Goal: Task Accomplishment & Management: Complete application form

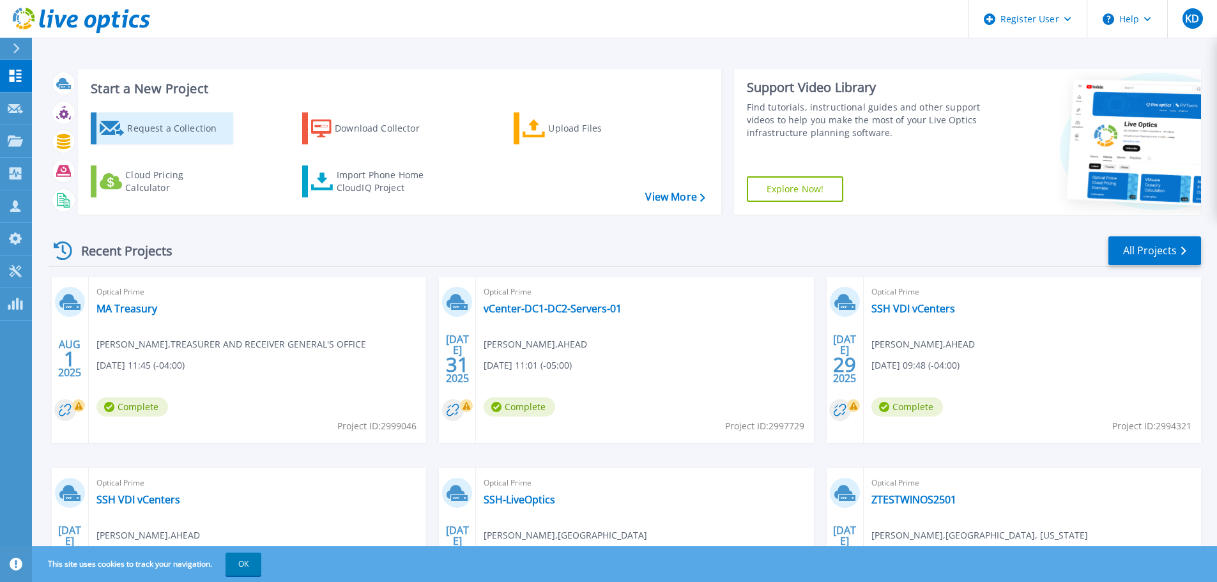
click at [216, 126] on div "Request a Collection" at bounding box center [178, 129] width 102 height 26
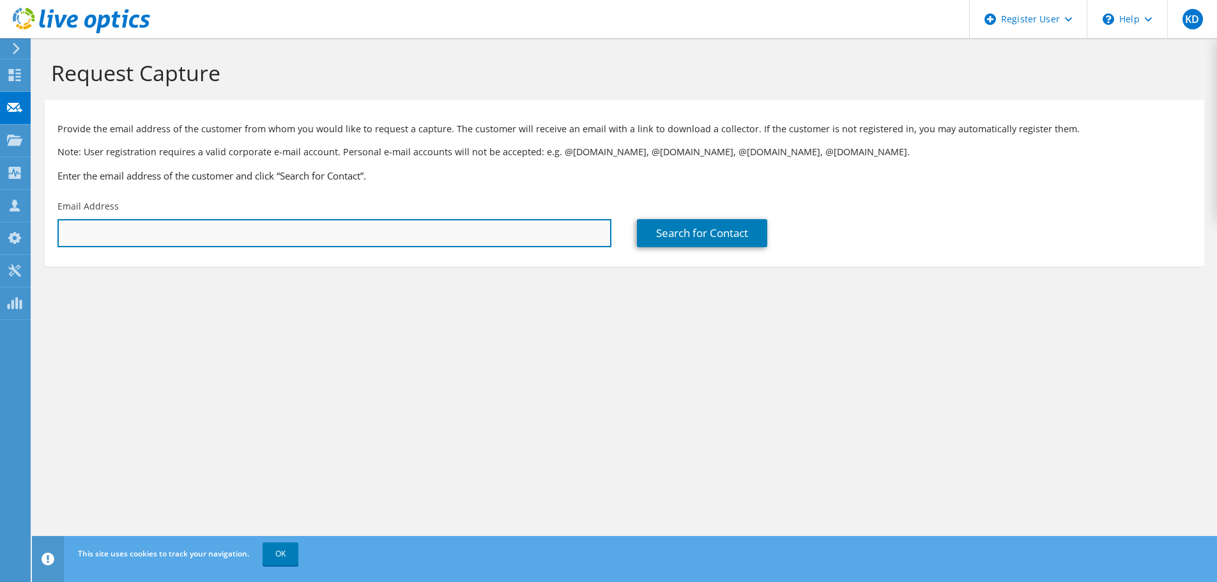
click at [297, 227] on input "text" at bounding box center [334, 233] width 554 height 28
paste input "alan.abwoye@jud.state.ma.us"
type input "alan.abwoye@jud.state.ma.us"
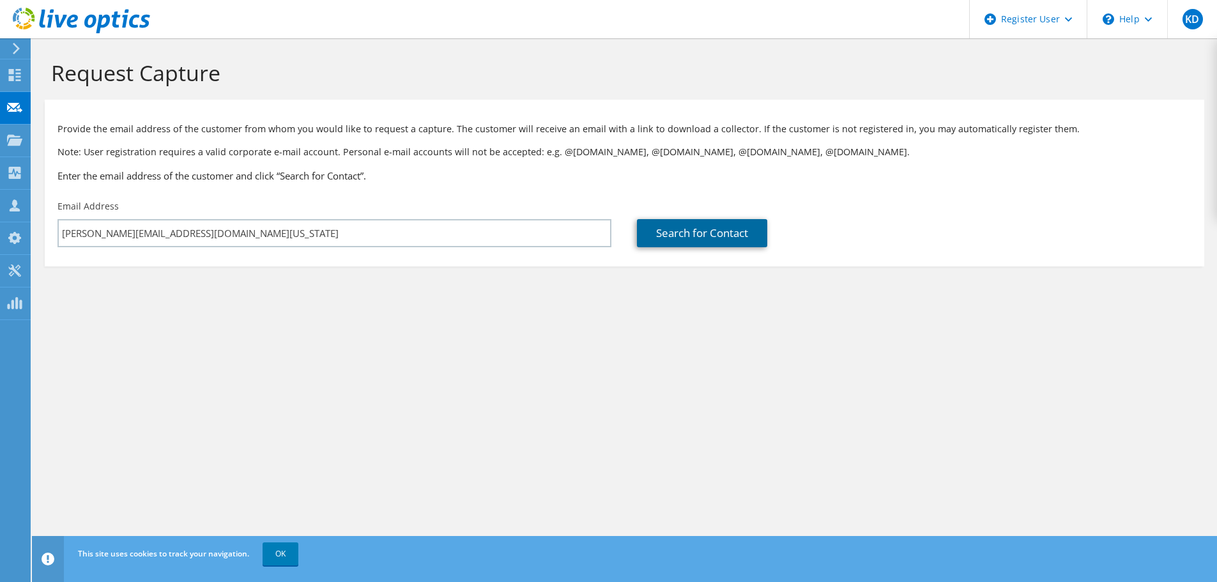
click at [695, 236] on link "Search for Contact" at bounding box center [702, 233] width 130 height 28
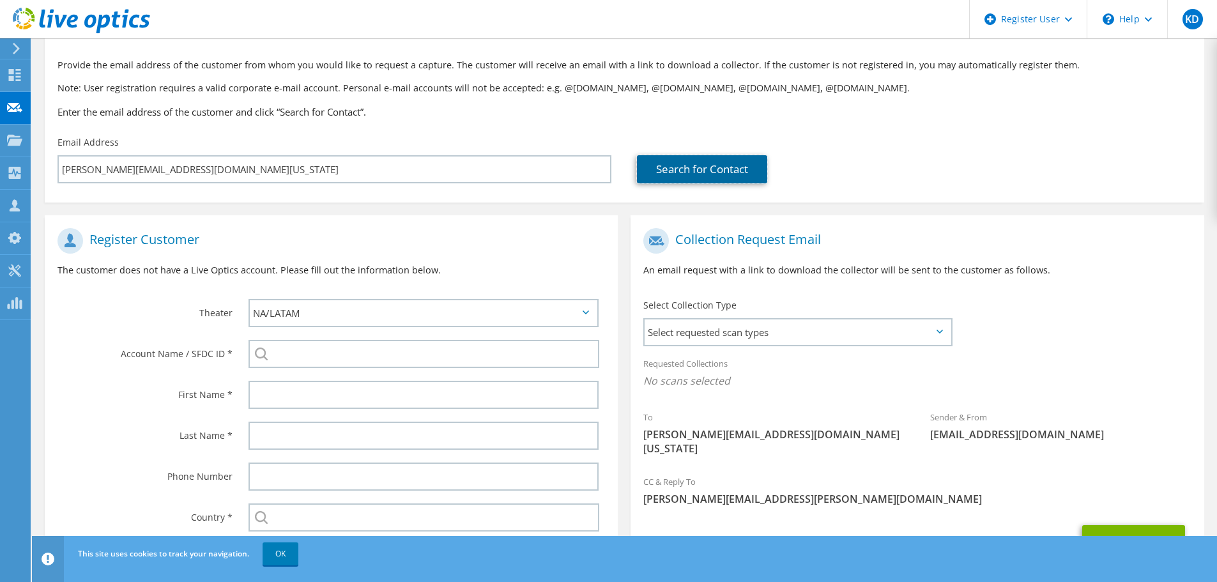
scroll to position [128, 0]
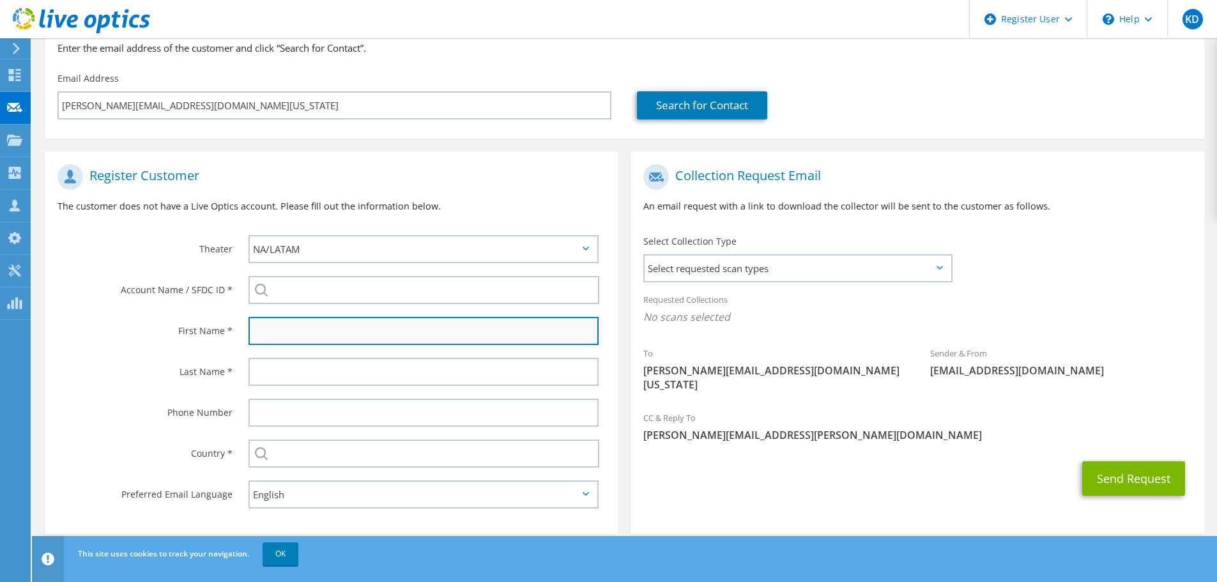
click at [325, 324] on input "text" at bounding box center [423, 331] width 350 height 28
paste input "alan.abwoye@jud.state.ma.us"
click at [283, 333] on input "alan.abwoye@jud.state.ma.us" at bounding box center [423, 331] width 350 height 28
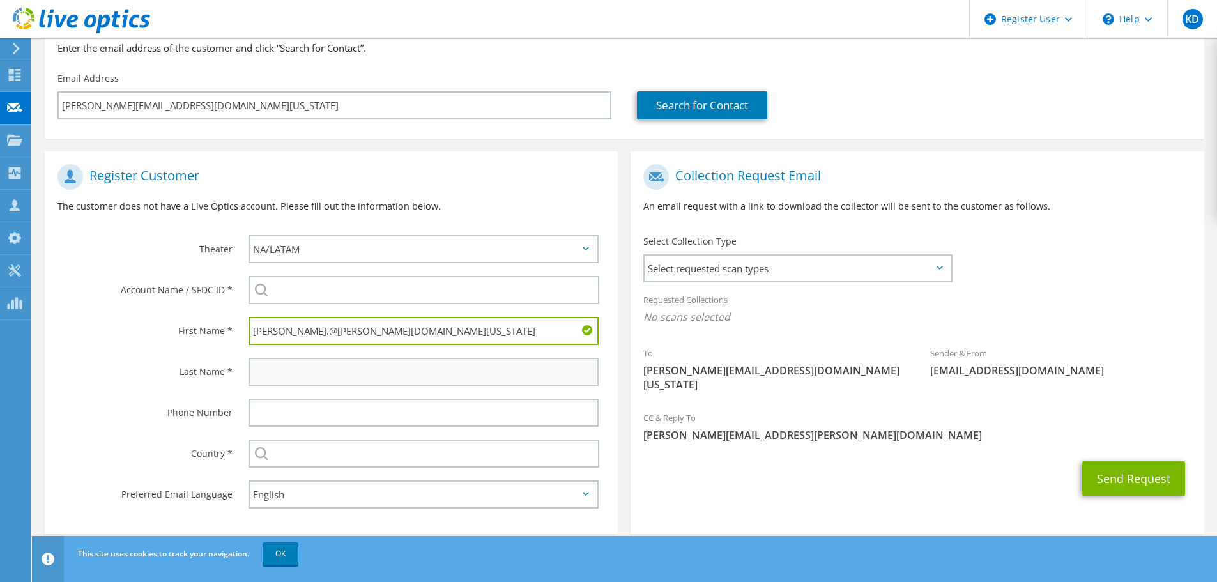
type input "alan.@jud.state.ma.us"
click at [291, 368] on input "text" at bounding box center [423, 372] width 350 height 28
paste input "abwoye"
type input "abwoye"
drag, startPoint x: 372, startPoint y: 333, endPoint x: 272, endPoint y: 334, distance: 99.6
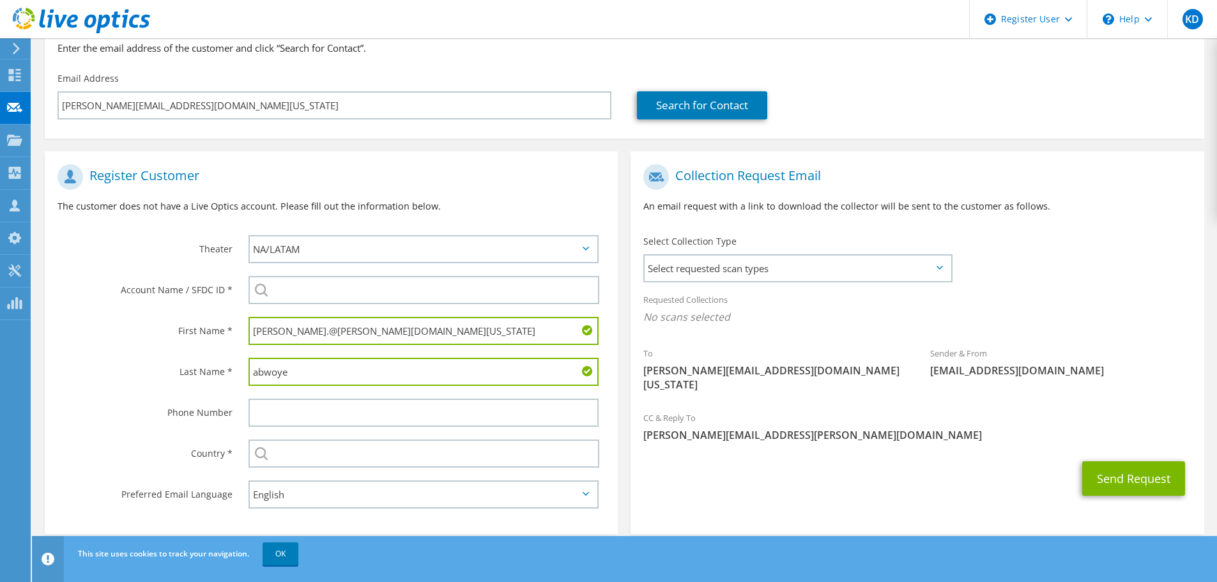
click at [272, 334] on input "alan.@jud.state.ma.us" at bounding box center [423, 331] width 350 height 28
click at [258, 330] on input "alan" at bounding box center [423, 331] width 350 height 28
type input "Alan"
click at [259, 369] on input "abwoye" at bounding box center [423, 372] width 350 height 28
type input "Abwoye"
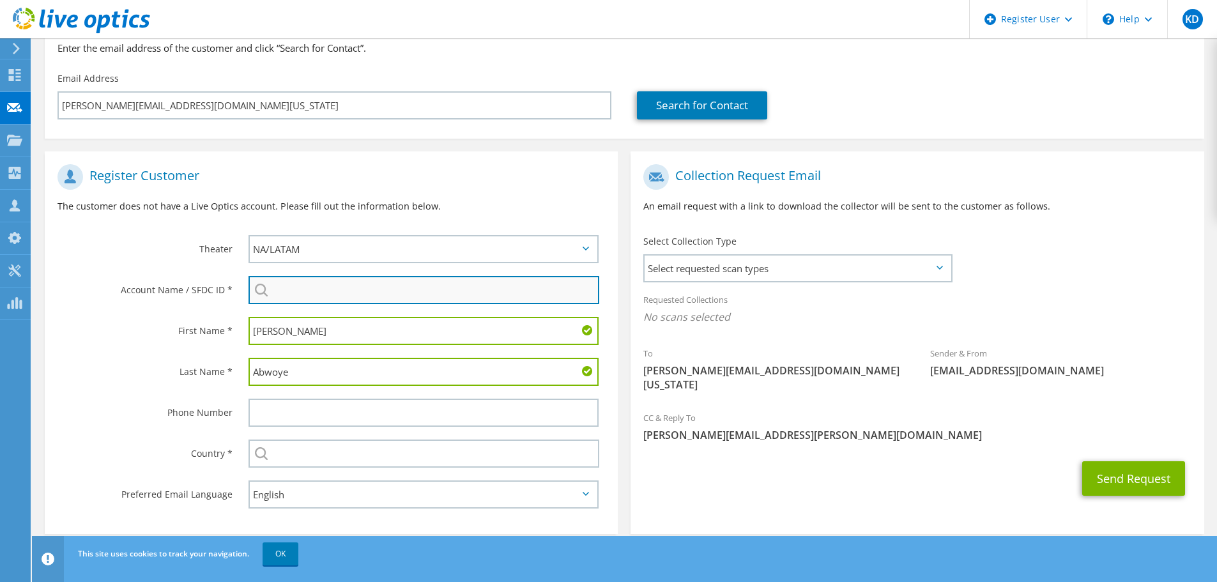
click at [286, 291] on input "search" at bounding box center [423, 290] width 351 height 28
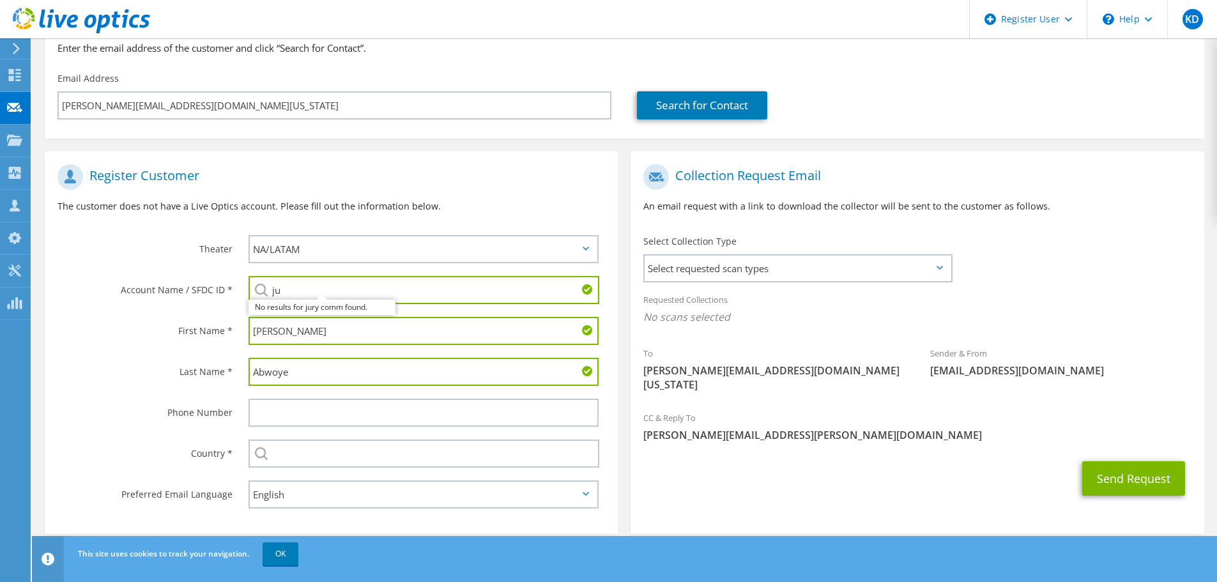
type input "j"
type input "m"
type input "office of the jury"
click at [370, 285] on input "office of the jury" at bounding box center [423, 290] width 351 height 28
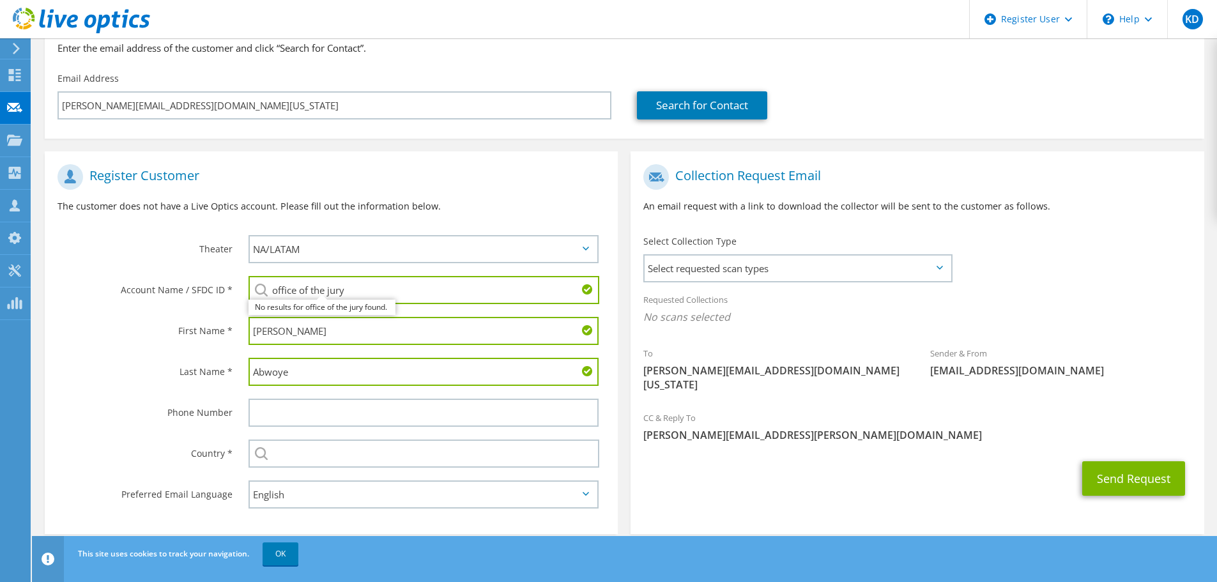
click at [370, 285] on input "office of the jury" at bounding box center [423, 290] width 351 height 28
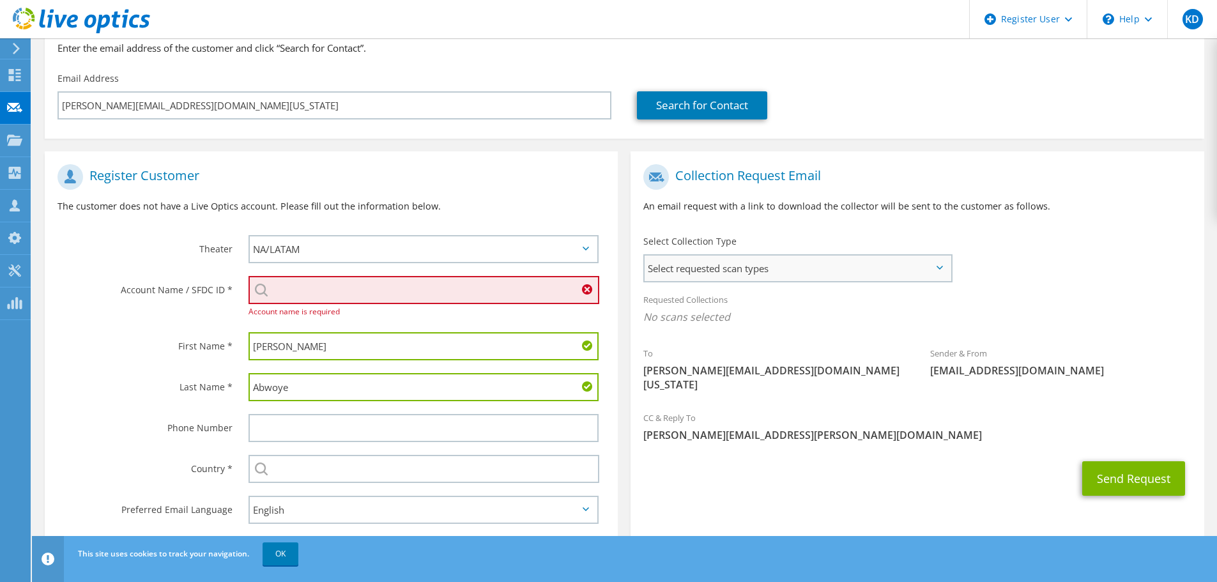
click at [698, 261] on span "Select requested scan types" at bounding box center [797, 268] width 306 height 26
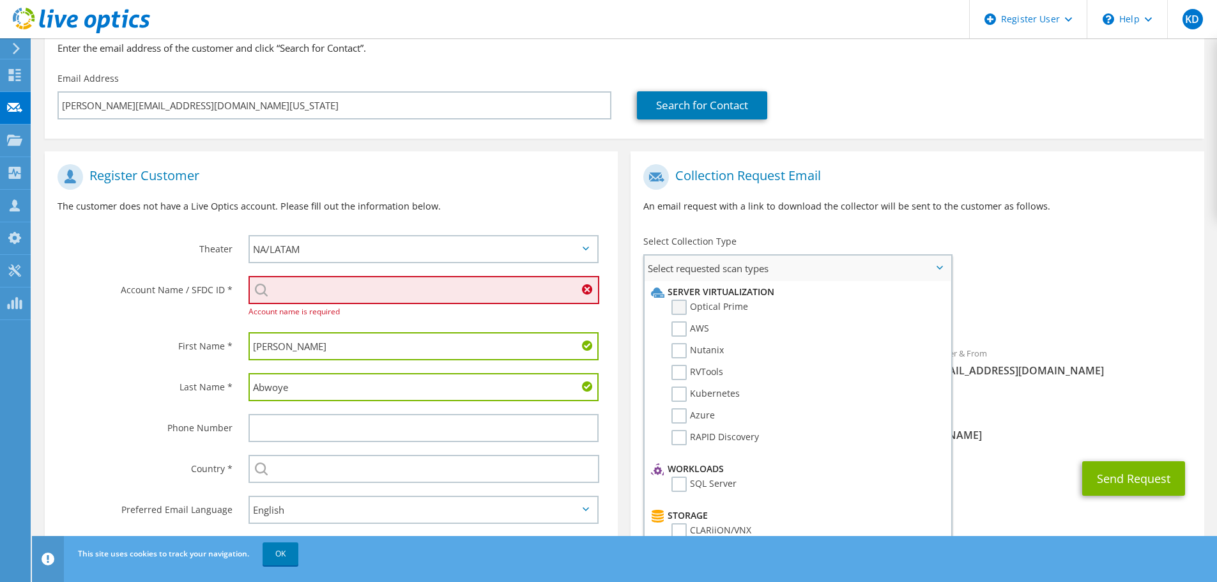
click at [701, 308] on label "Optical Prime" at bounding box center [709, 307] width 77 height 15
click at [0, 0] on input "Optical Prime" at bounding box center [0, 0] width 0 height 0
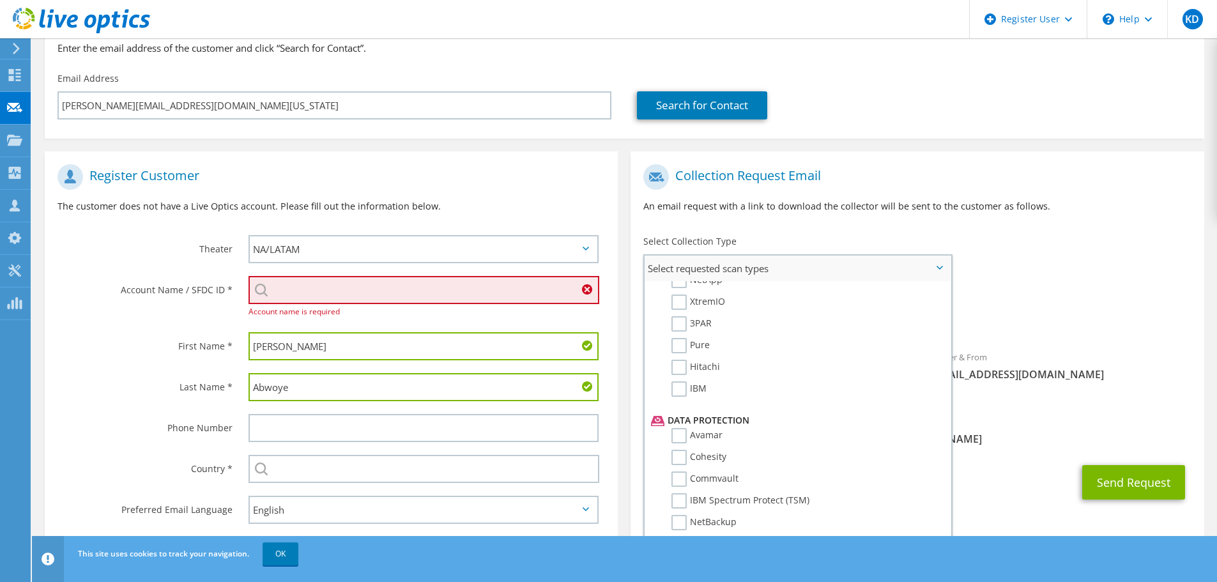
scroll to position [447, 0]
click at [1008, 333] on div "Requested Collections No scans selected Optical Prime" at bounding box center [916, 311] width 573 height 51
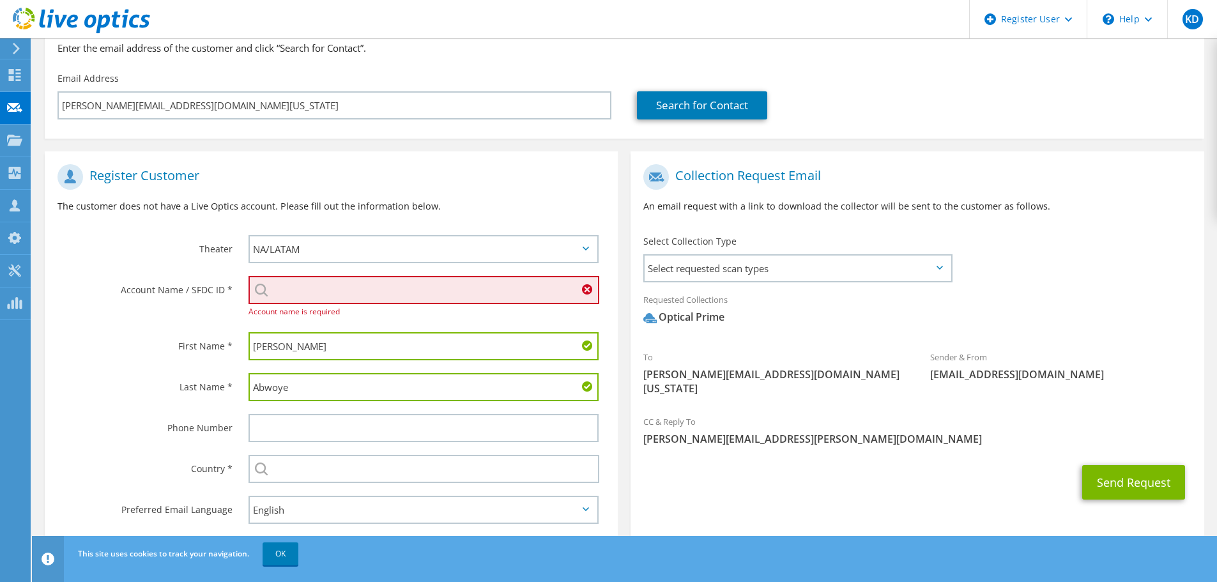
click at [287, 280] on input "search" at bounding box center [423, 290] width 351 height 28
paste input "595715896"
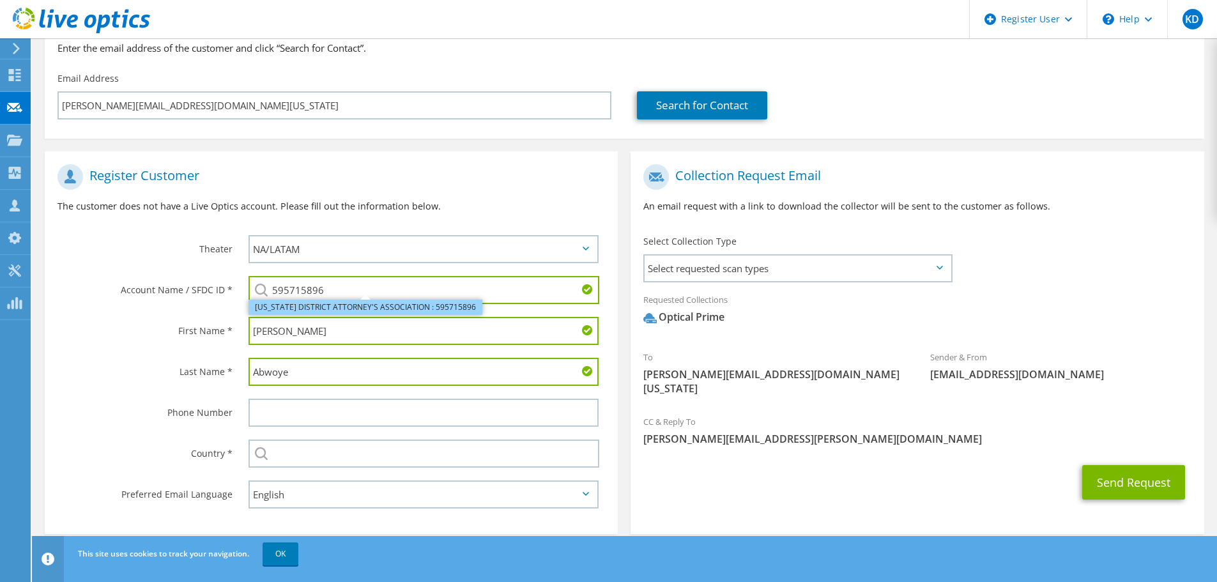
click at [331, 307] on li "MASSACHUSETTS DISTRICT ATTORNEY'S ASSOCIATION : 595715896" at bounding box center [365, 307] width 234 height 15
type input "MASSACHUSETTS DISTRICT ATTORNEY'S ASSOCIATION : 595715896"
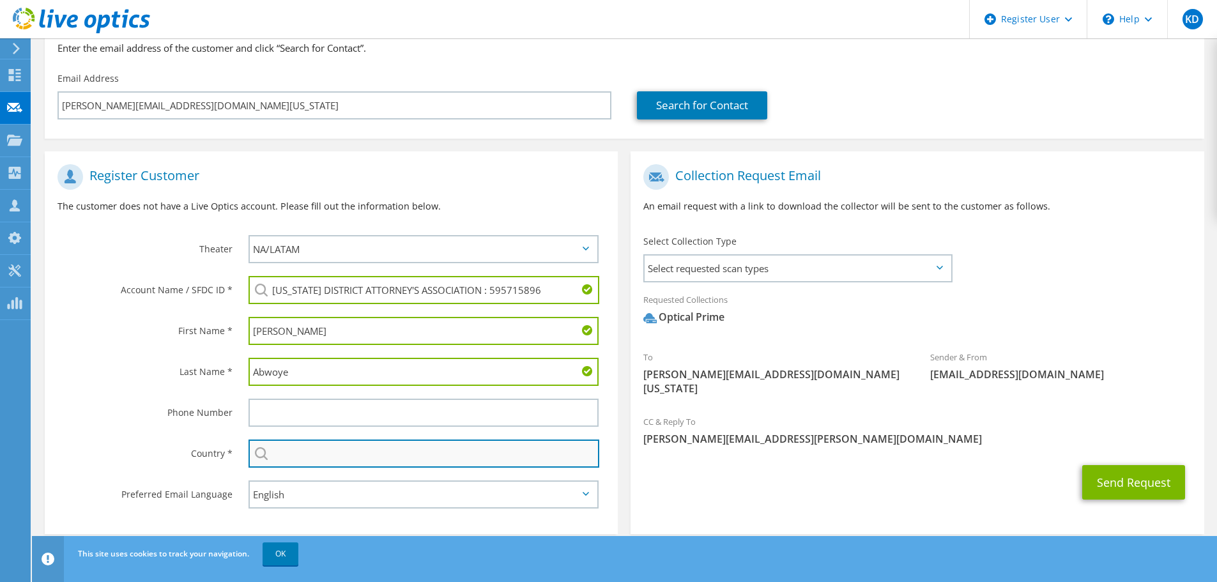
click at [314, 456] on input "text" at bounding box center [423, 453] width 351 height 28
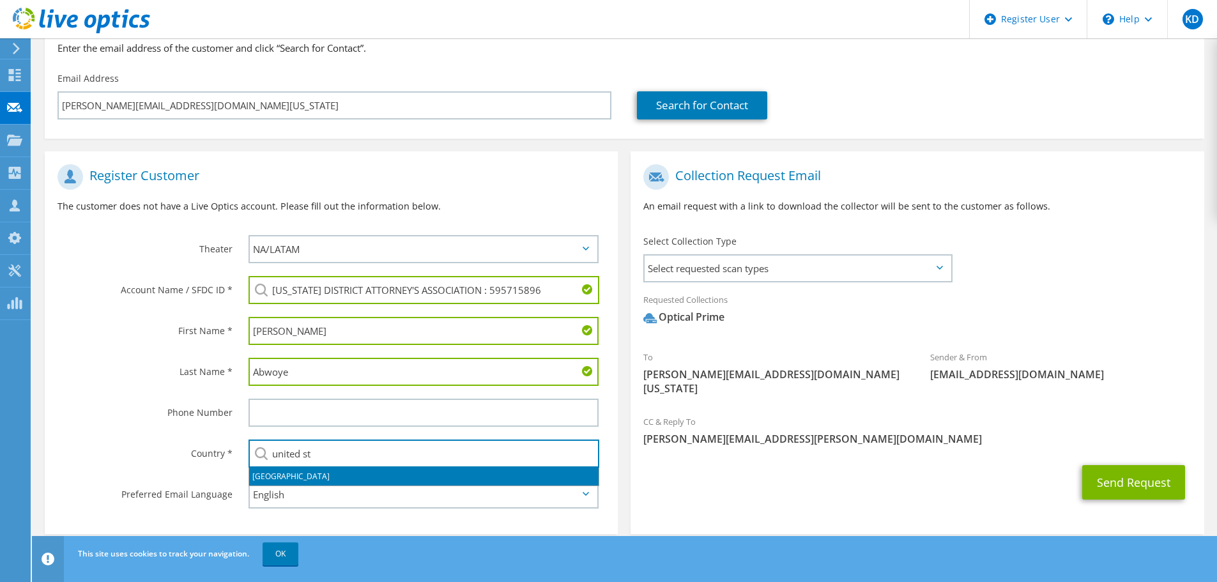
click at [335, 471] on li "[GEOGRAPHIC_DATA]" at bounding box center [423, 477] width 349 height 18
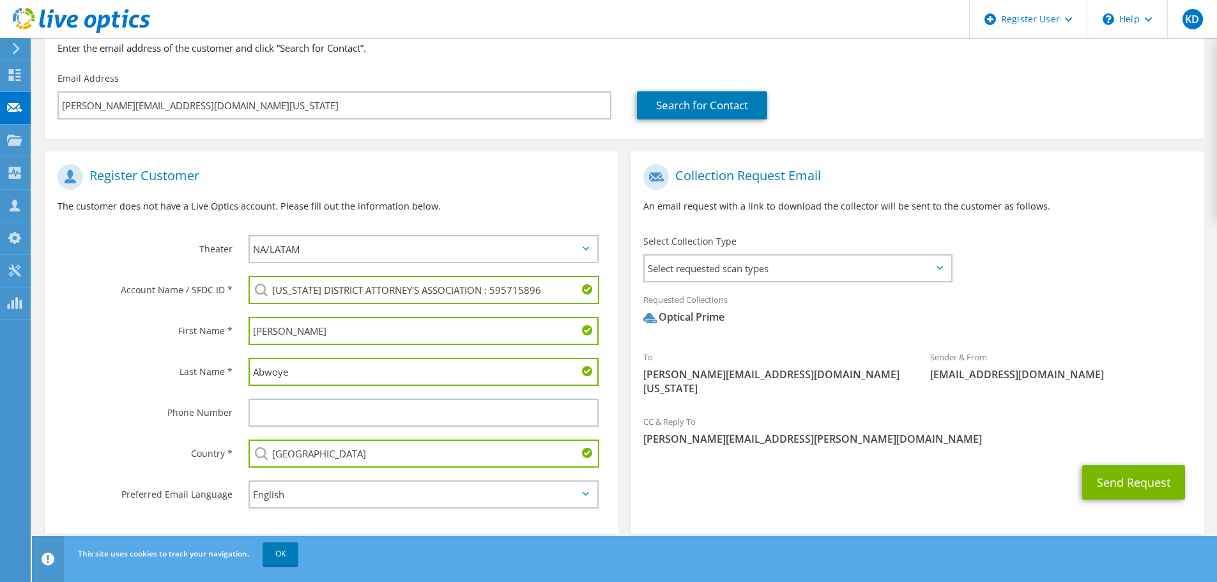
type input "[GEOGRAPHIC_DATA]"
click at [197, 446] on label "Country *" at bounding box center [144, 449] width 175 height 20
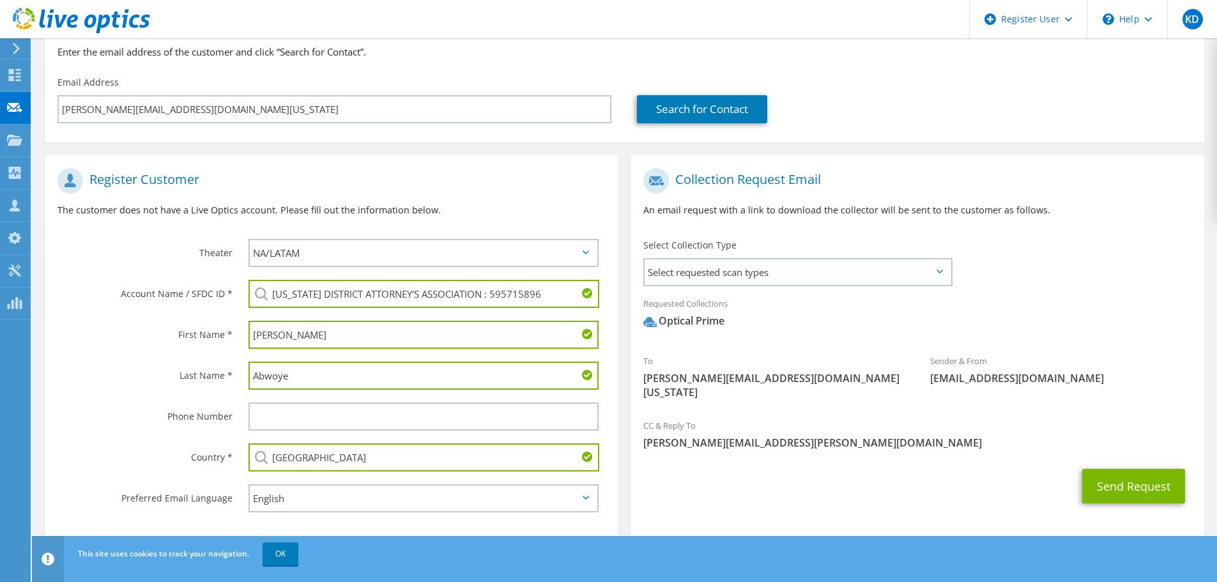
scroll to position [144, 0]
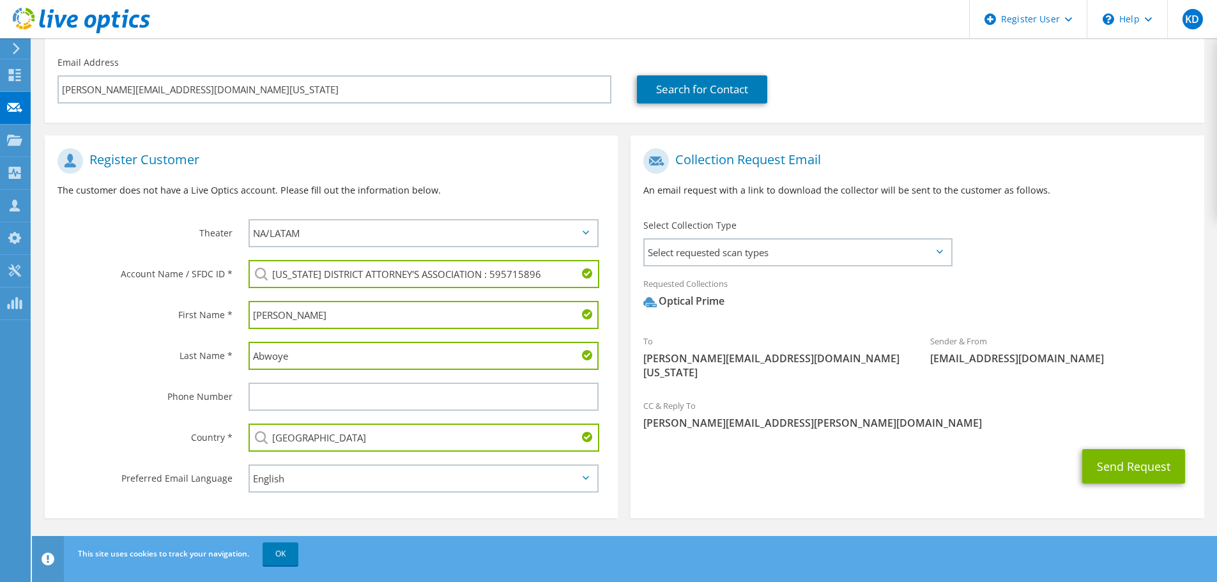
click at [386, 273] on input "MASSACHUSETTS DISTRICT ATTORNEY'S ASSOCIATION : 595715896" at bounding box center [423, 274] width 351 height 28
paste input "595715898"
click at [341, 294] on li "MASSACHUSETTS SUPREME JUDICIAL COURT : 595715898" at bounding box center [347, 291] width 198 height 15
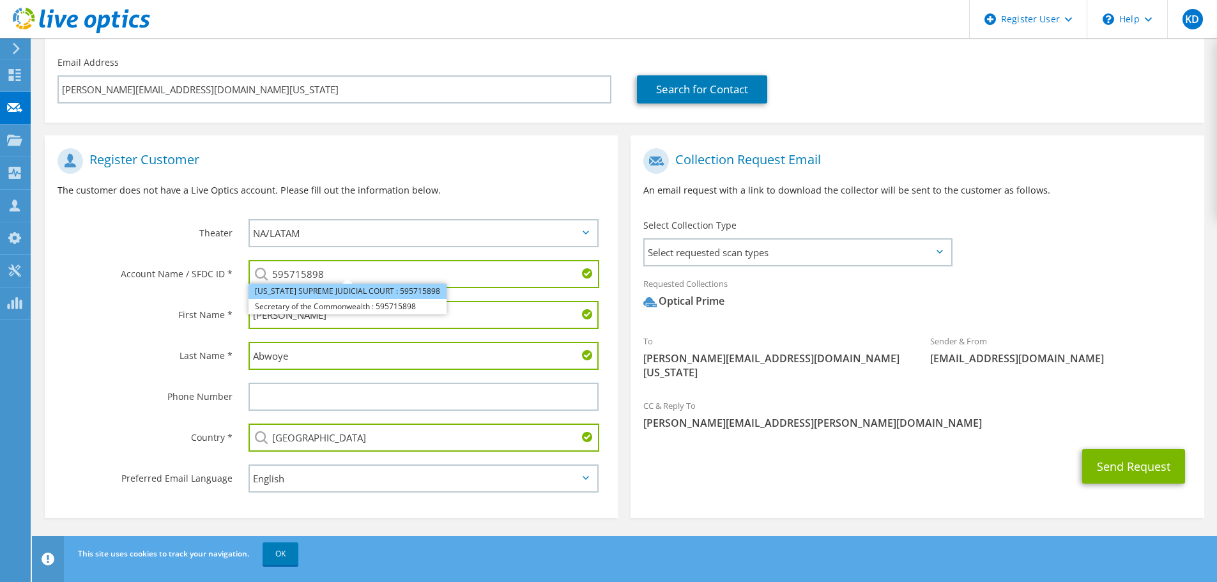
type input "MASSACHUSETTS SUPREME JUDICIAL COURT : 595715898"
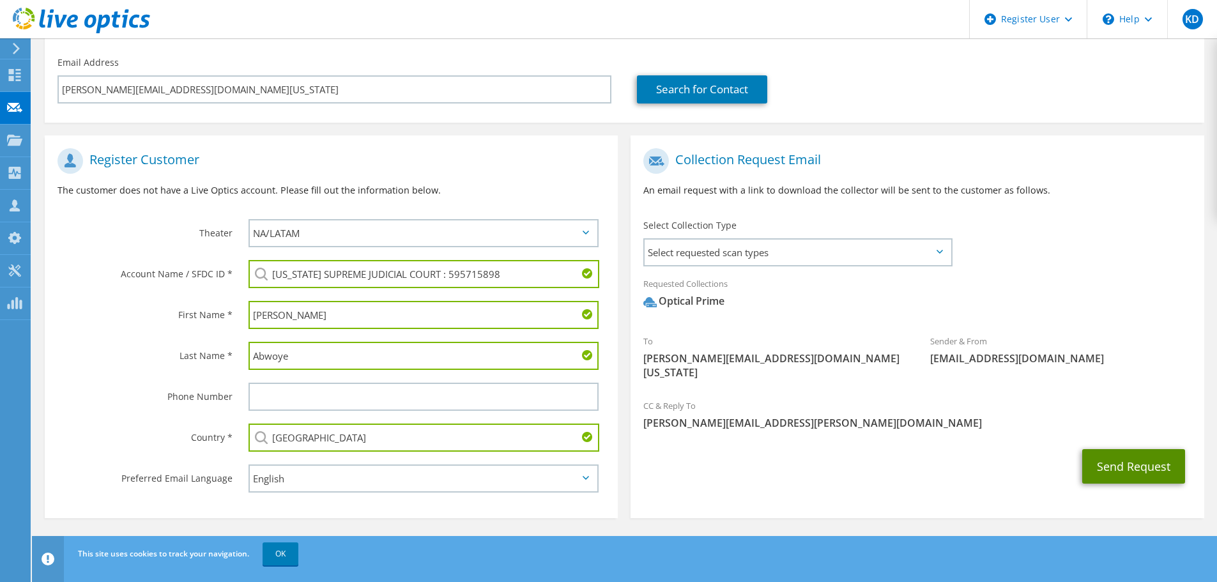
click at [1159, 449] on button "Send Request" at bounding box center [1133, 466] width 103 height 34
